Goal: Task Accomplishment & Management: Manage account settings

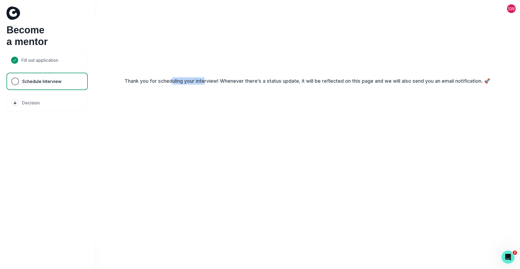
drag, startPoint x: 175, startPoint y: 81, endPoint x: 206, endPoint y: 83, distance: 30.9
click at [206, 83] on p "Thank you for scheduling your interview! Whenever there’s a status update, it w…" at bounding box center [307, 80] width 365 height 7
click at [513, 10] on button at bounding box center [510, 8] width 17 height 9
click at [471, 24] on button "Log out" at bounding box center [489, 23] width 60 height 10
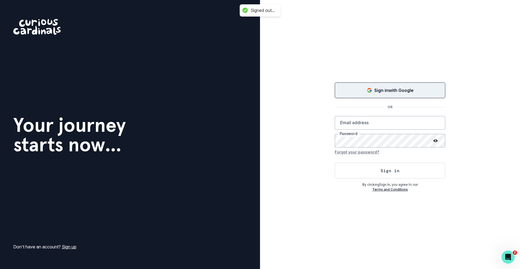
click at [424, 92] on div "Sign in with Google" at bounding box center [389, 90] width 97 height 6
